Goal: Task Accomplishment & Management: Use online tool/utility

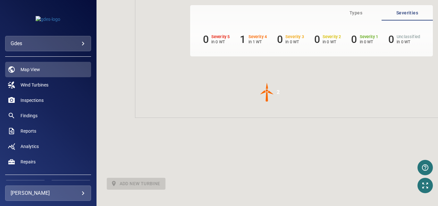
click at [60, 194] on div at bounding box center [219, 103] width 438 height 206
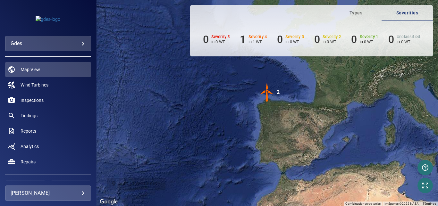
click at [60, 194] on body "**********" at bounding box center [219, 103] width 438 height 206
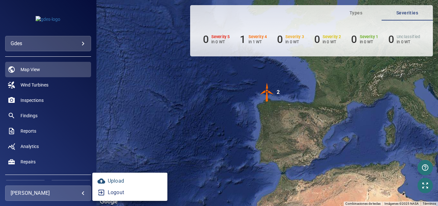
click at [116, 179] on link "Upload" at bounding box center [129, 181] width 75 height 12
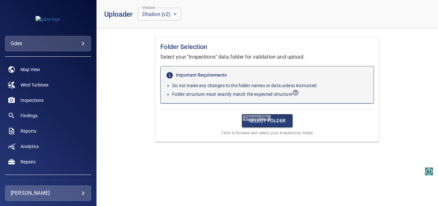
click at [269, 126] on input "file" at bounding box center [267, 120] width 51 height 13
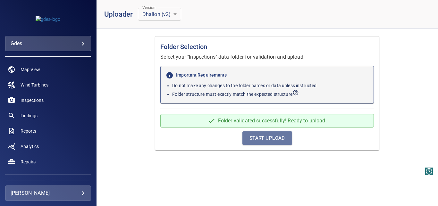
click at [268, 139] on span "Start Upload" at bounding box center [267, 138] width 36 height 8
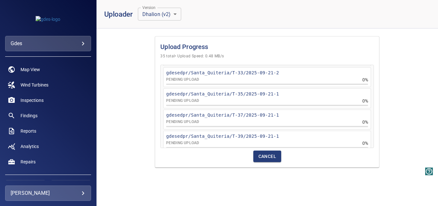
scroll to position [665, 0]
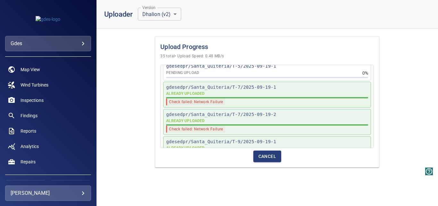
click at [264, 155] on span "Cancel" at bounding box center [267, 157] width 18 height 8
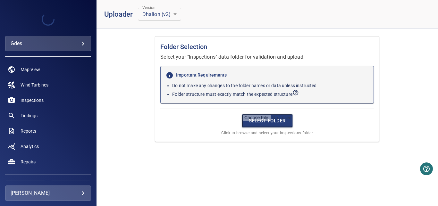
click at [265, 120] on input "file" at bounding box center [267, 120] width 51 height 13
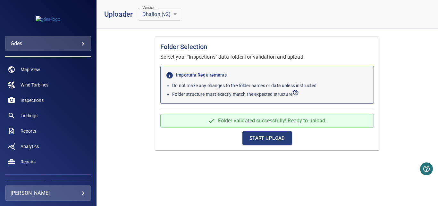
click at [278, 139] on span "Start Upload" at bounding box center [267, 138] width 36 height 8
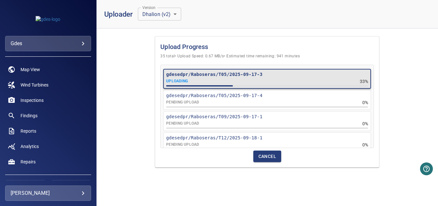
click at [403, 63] on div "Upload Progress 35 total • Upload Speed: 0.67 MB/s • Estimated time remaining: …" at bounding box center [267, 102] width 341 height 137
